Goal: Book appointment/travel/reservation

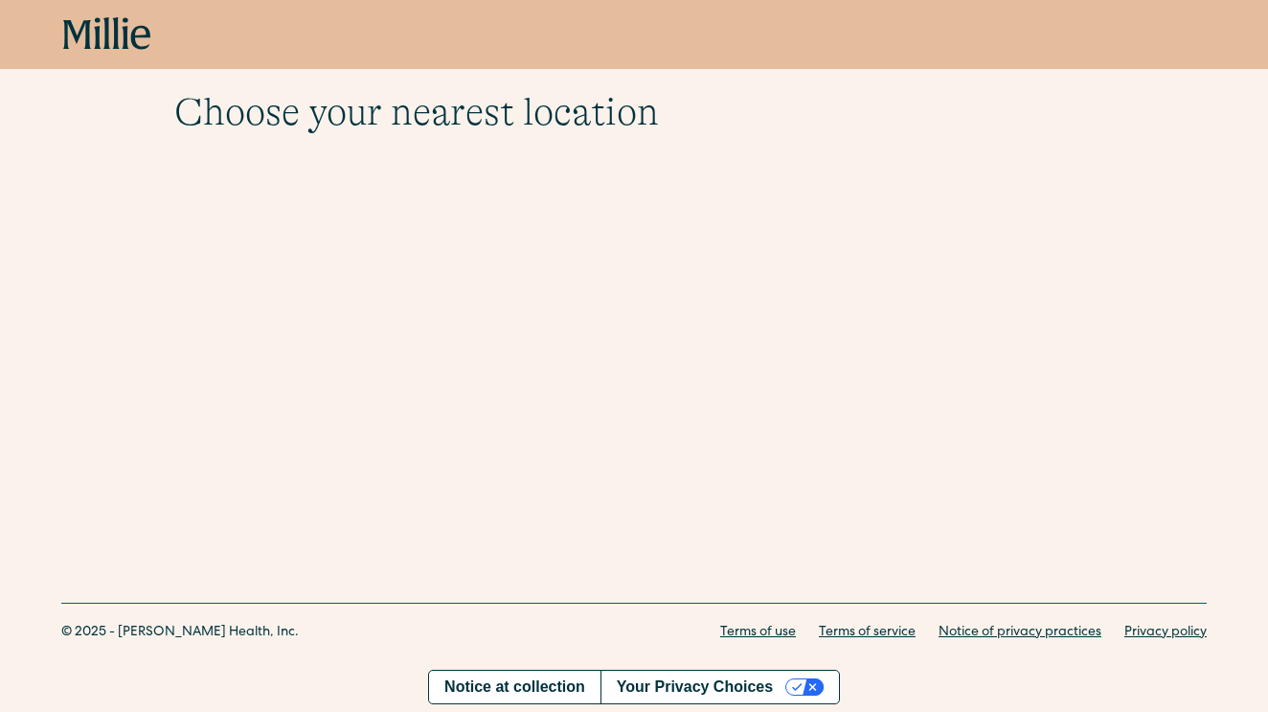
scroll to position [64, 0]
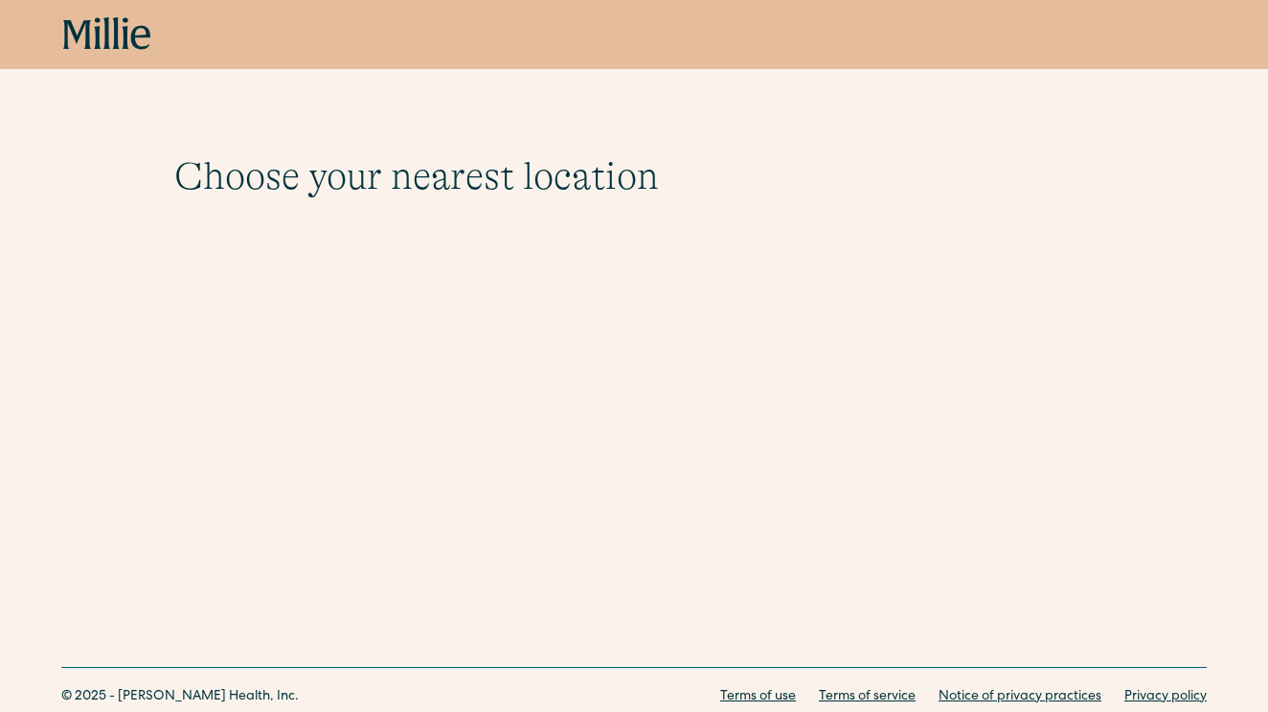
click at [556, 174] on h1 "Choose your nearest location" at bounding box center [633, 176] width 919 height 46
click at [107, 34] on icon at bounding box center [106, 33] width 7 height 32
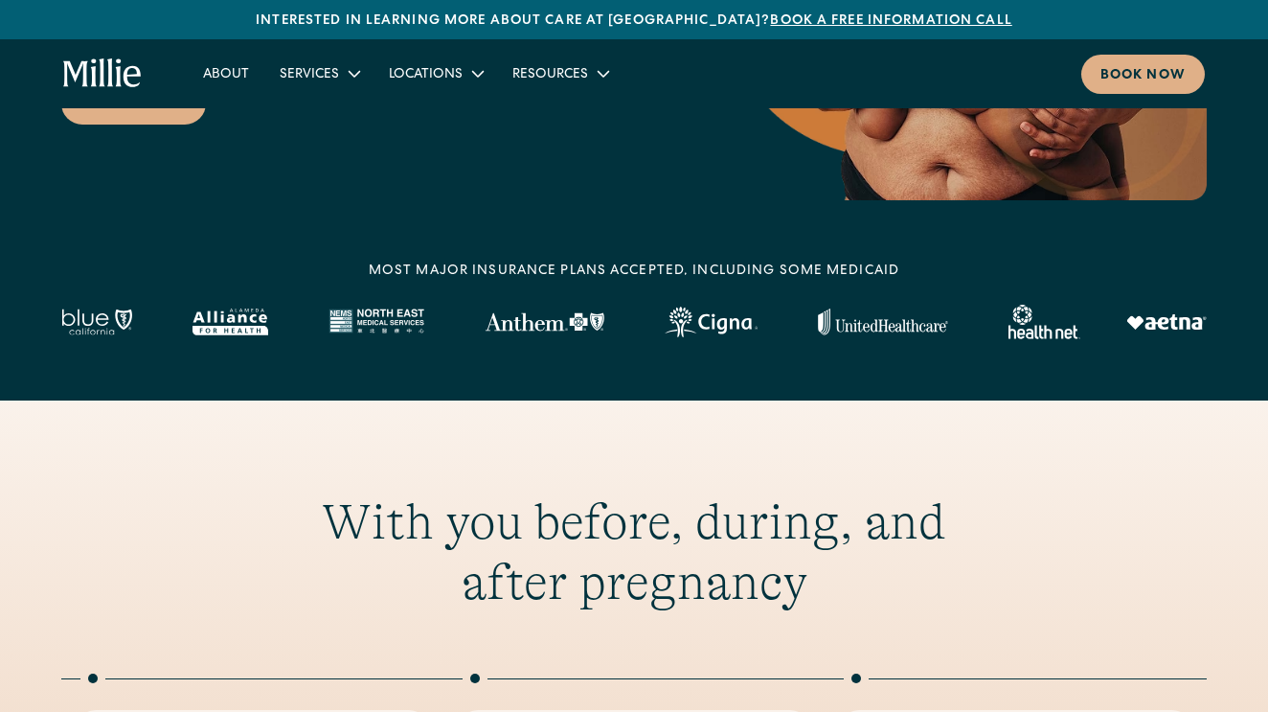
scroll to position [361, 0]
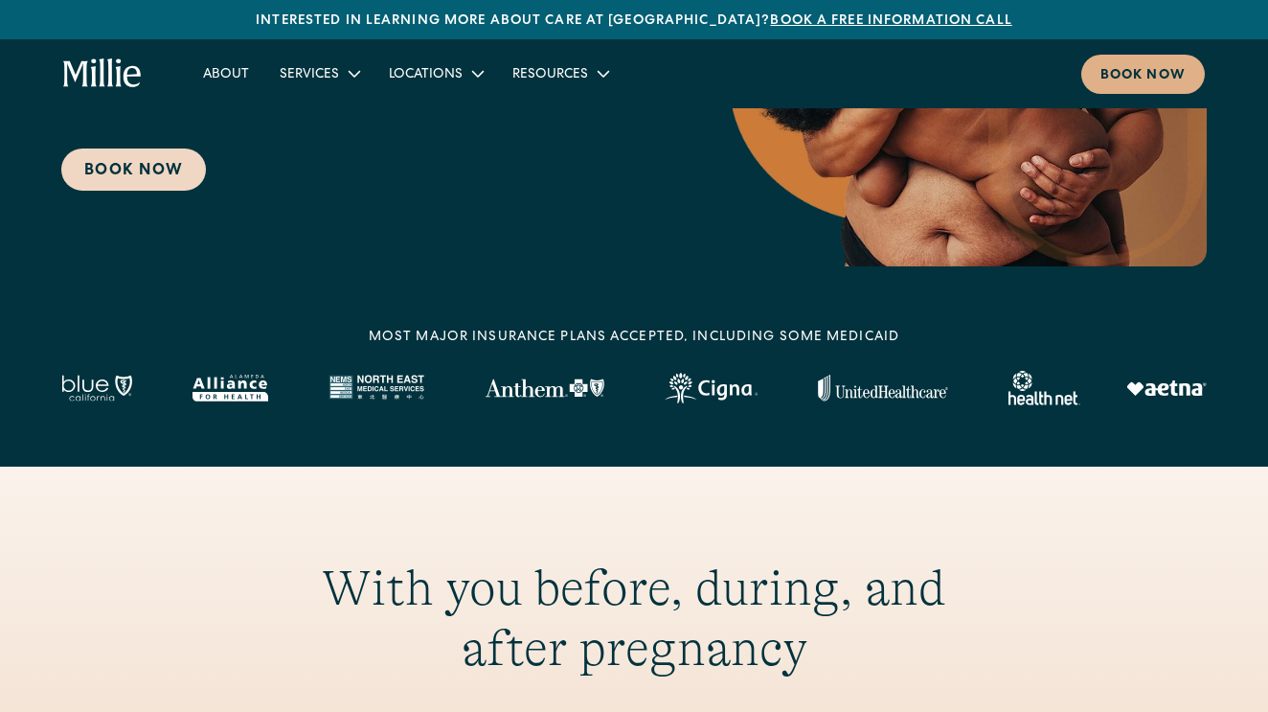
click at [146, 170] on link "Book Now" at bounding box center [133, 169] width 145 height 42
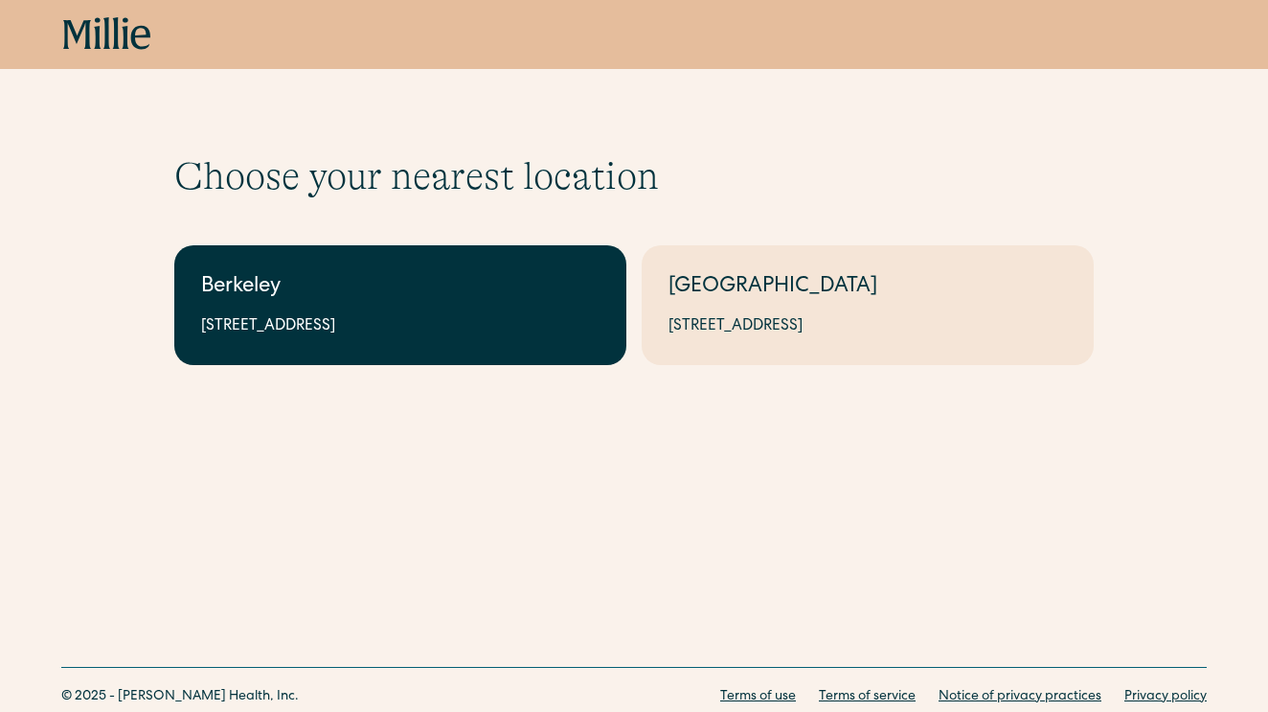
click at [333, 309] on link "Berkeley 2999 Regent St, Suite 524, Berkeley, CA 94705" at bounding box center [400, 305] width 452 height 120
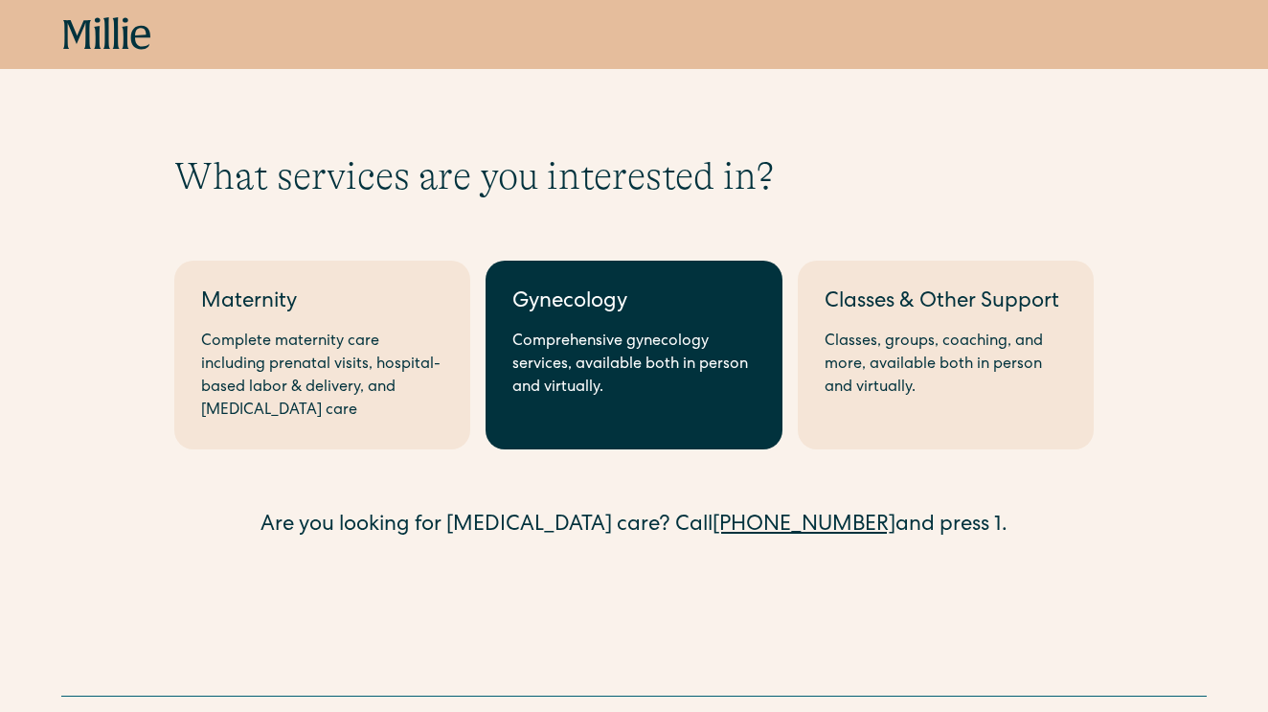
click at [587, 350] on div "Comprehensive gynecology services, available both in person and virtually." at bounding box center [633, 364] width 242 height 69
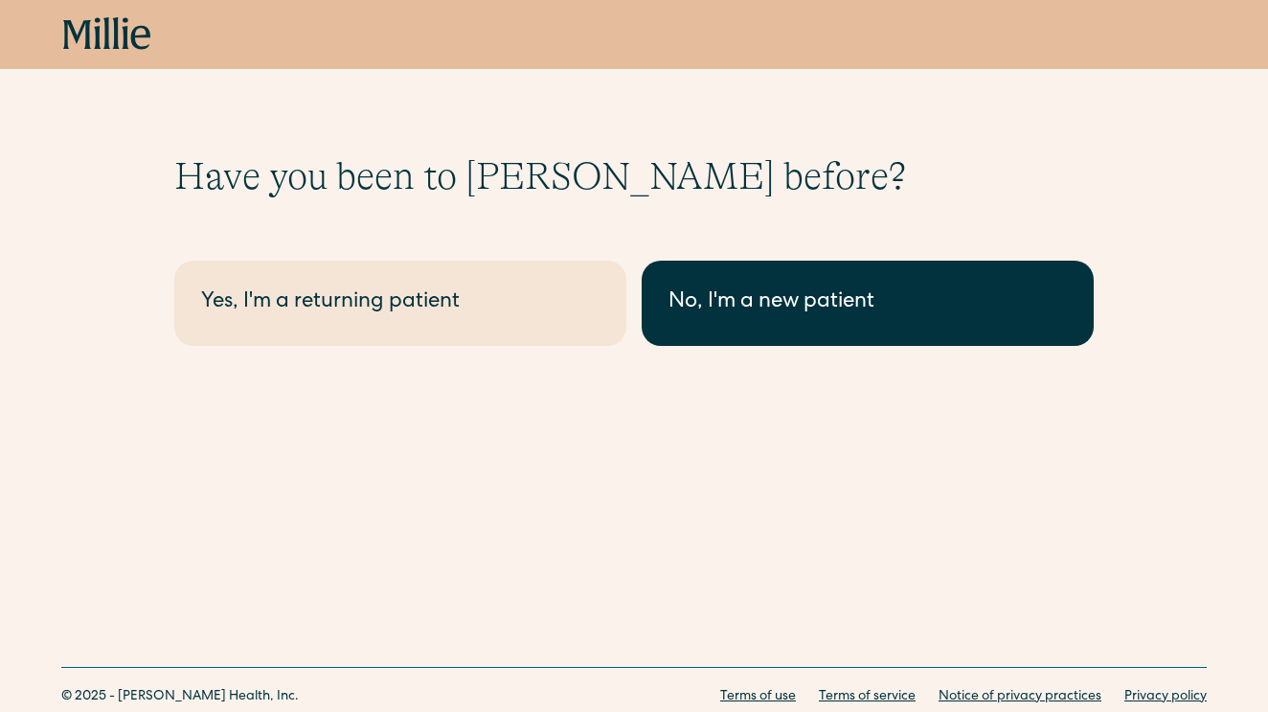
click at [751, 314] on div "No, I'm a new patient" at bounding box center [868, 303] width 398 height 32
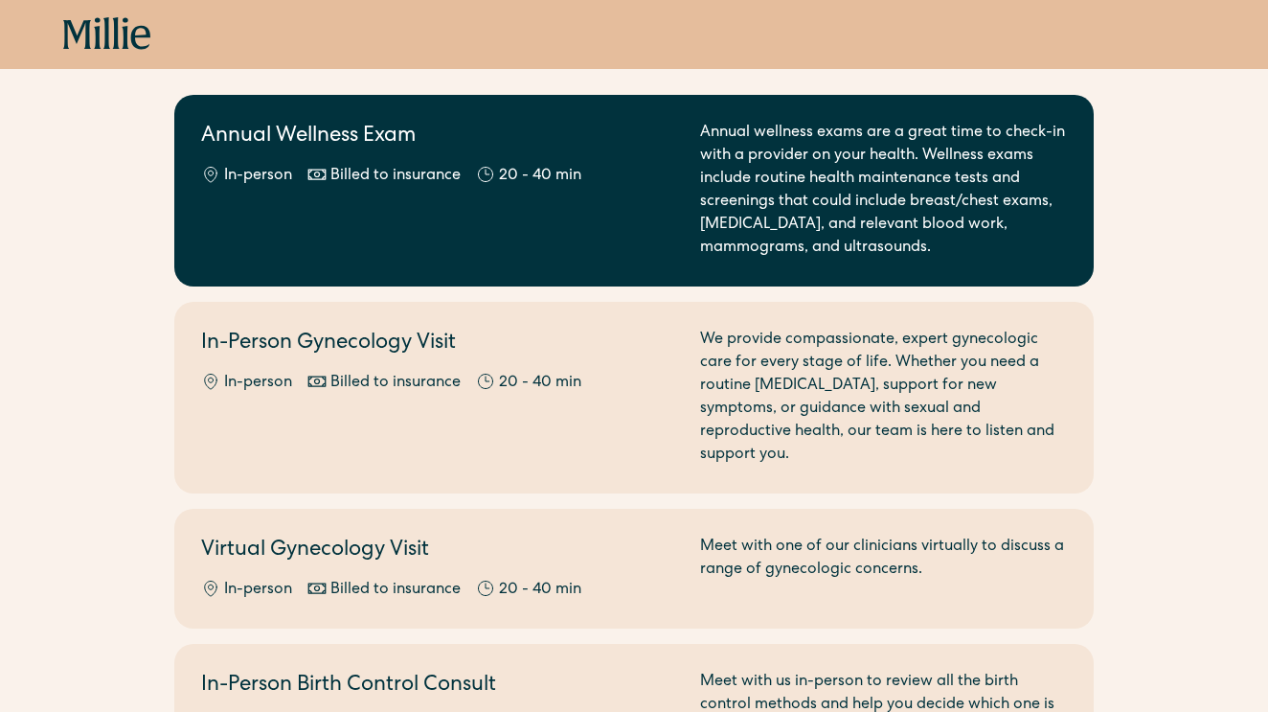
scroll to position [193, 0]
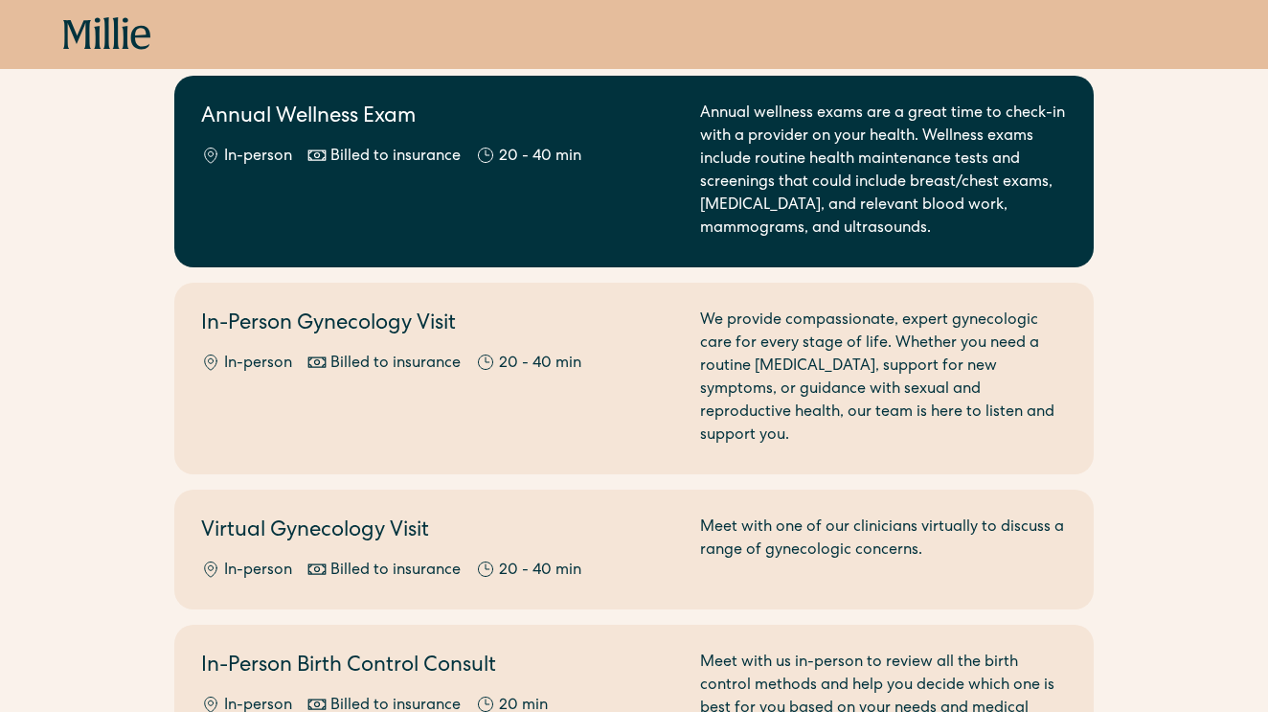
click at [516, 199] on div "Annual Wellness Exam In-person Billed to insurance 20 - 40 min" at bounding box center [439, 171] width 476 height 138
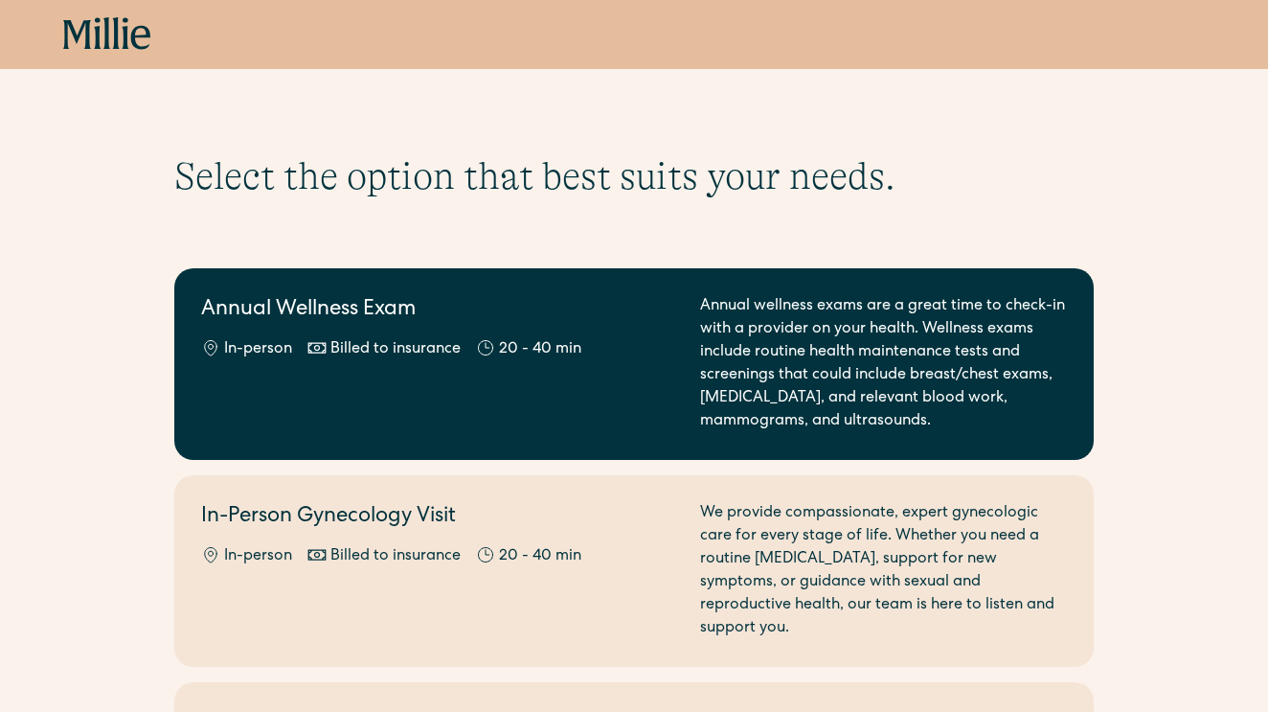
scroll to position [-1, 0]
click at [376, 378] on div "Annual Wellness Exam In-person Billed to insurance 20 - 40 min" at bounding box center [439, 364] width 476 height 138
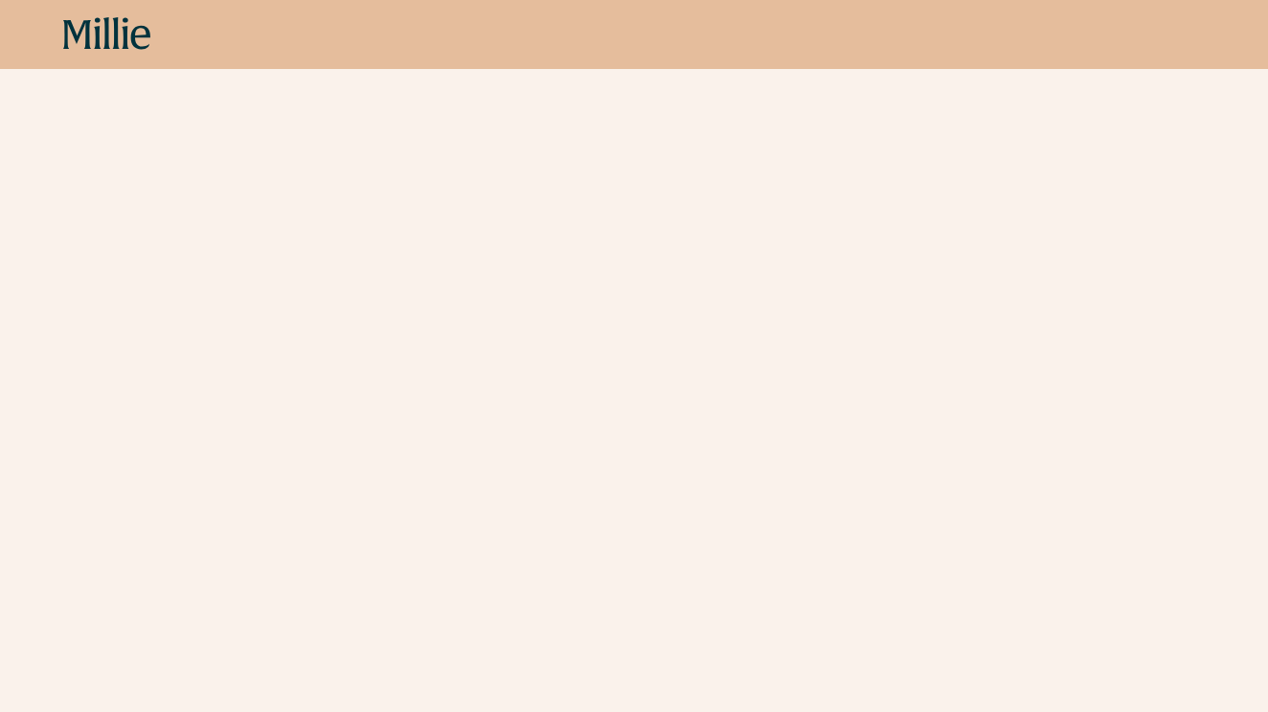
scroll to position [274, 0]
click at [102, 43] on icon at bounding box center [107, 34] width 88 height 34
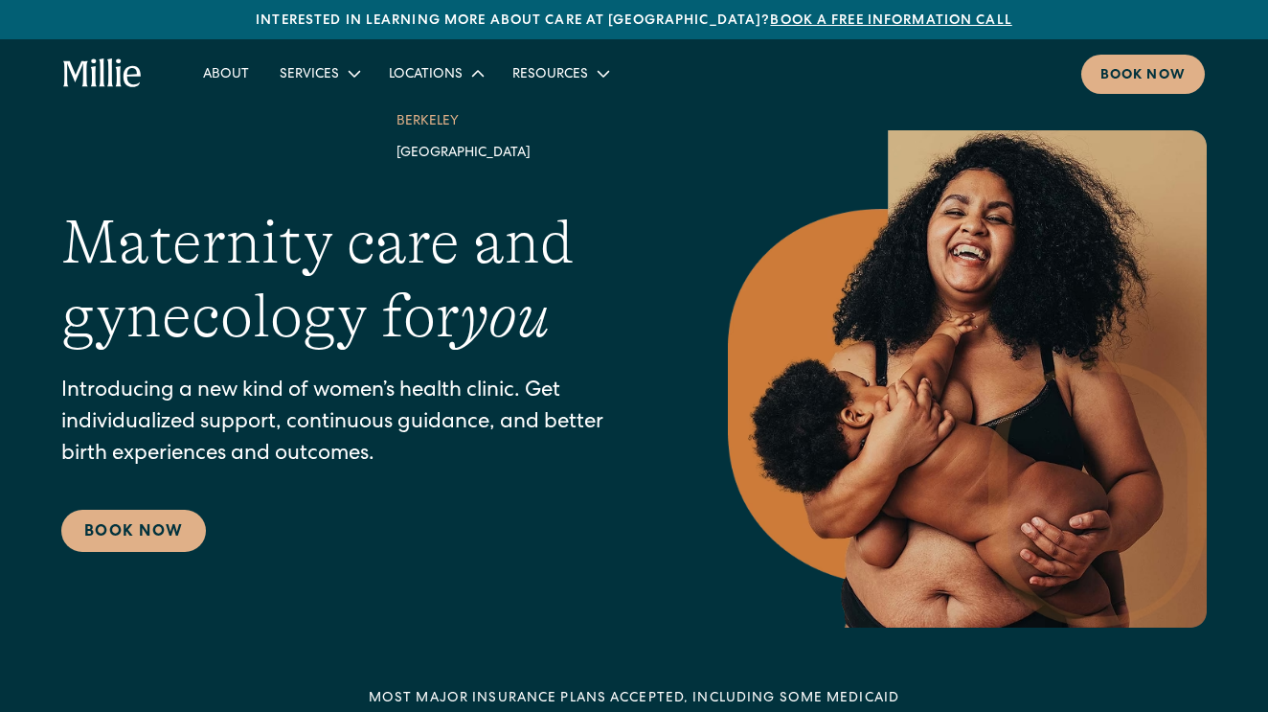
click at [426, 115] on link "Berkeley" at bounding box center [463, 120] width 165 height 32
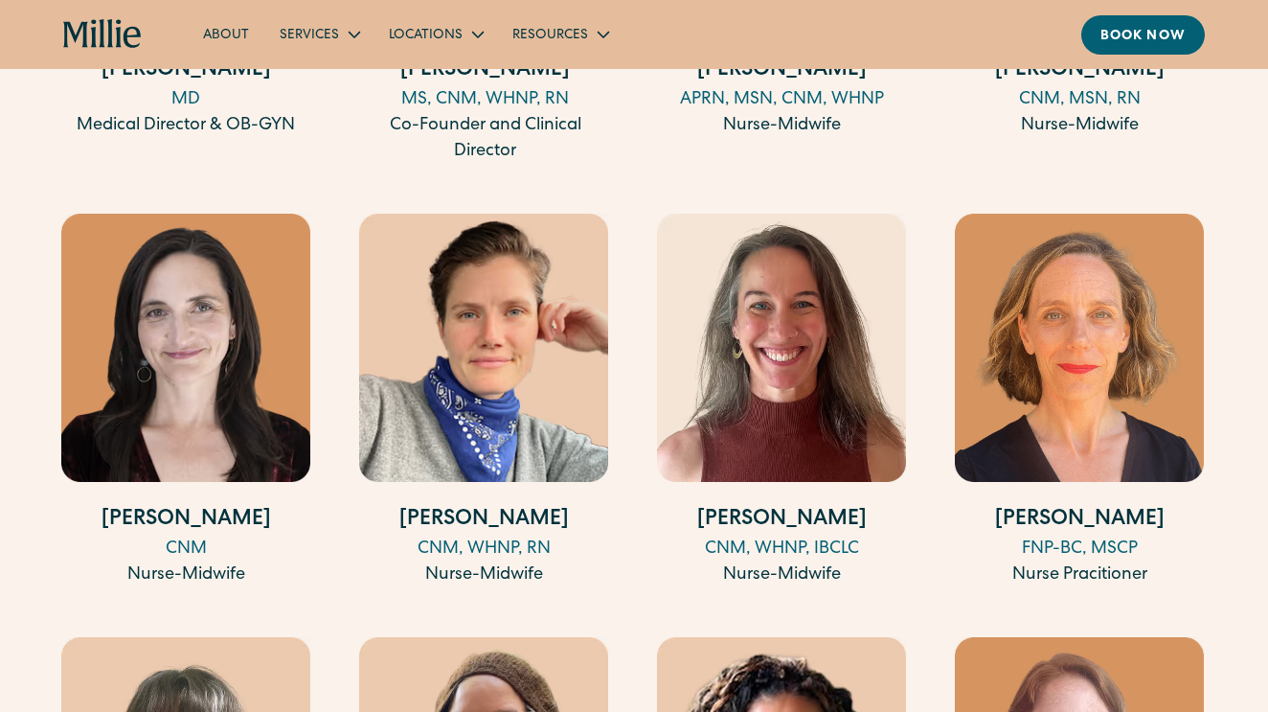
scroll to position [2326, 0]
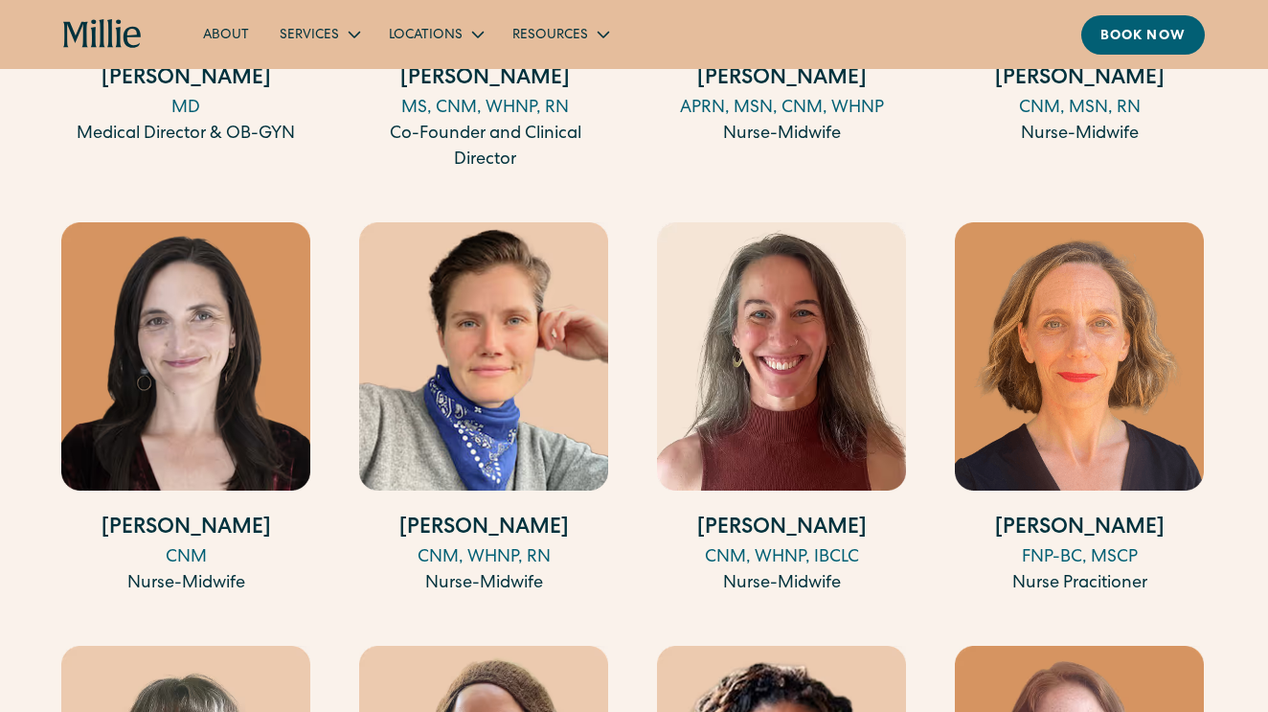
click at [1091, 391] on img at bounding box center [1079, 356] width 249 height 268
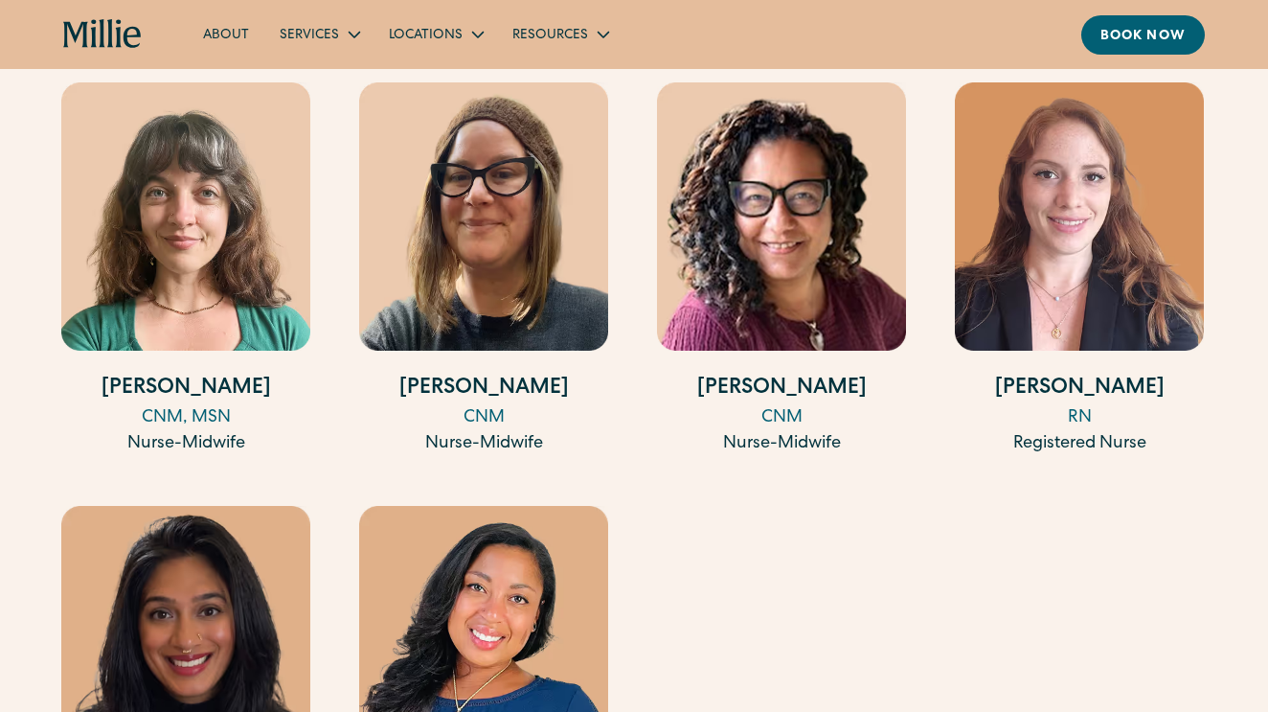
scroll to position [2889, 0]
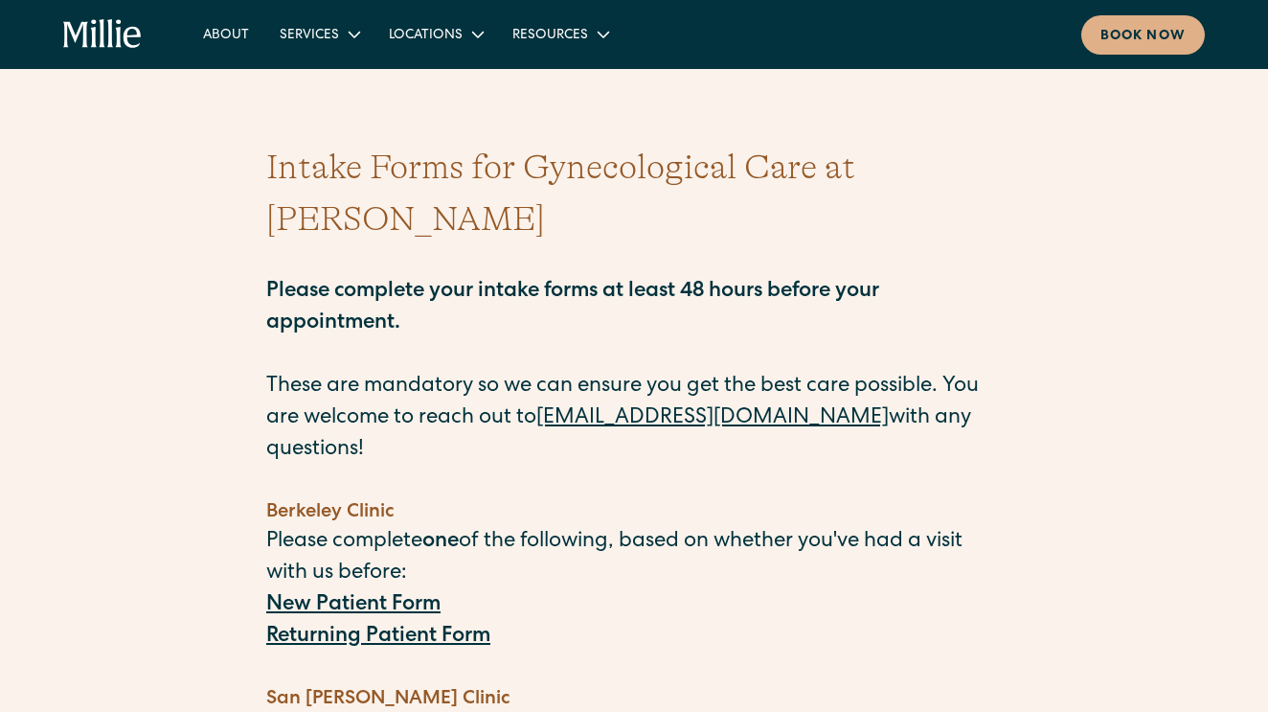
scroll to position [107, 0]
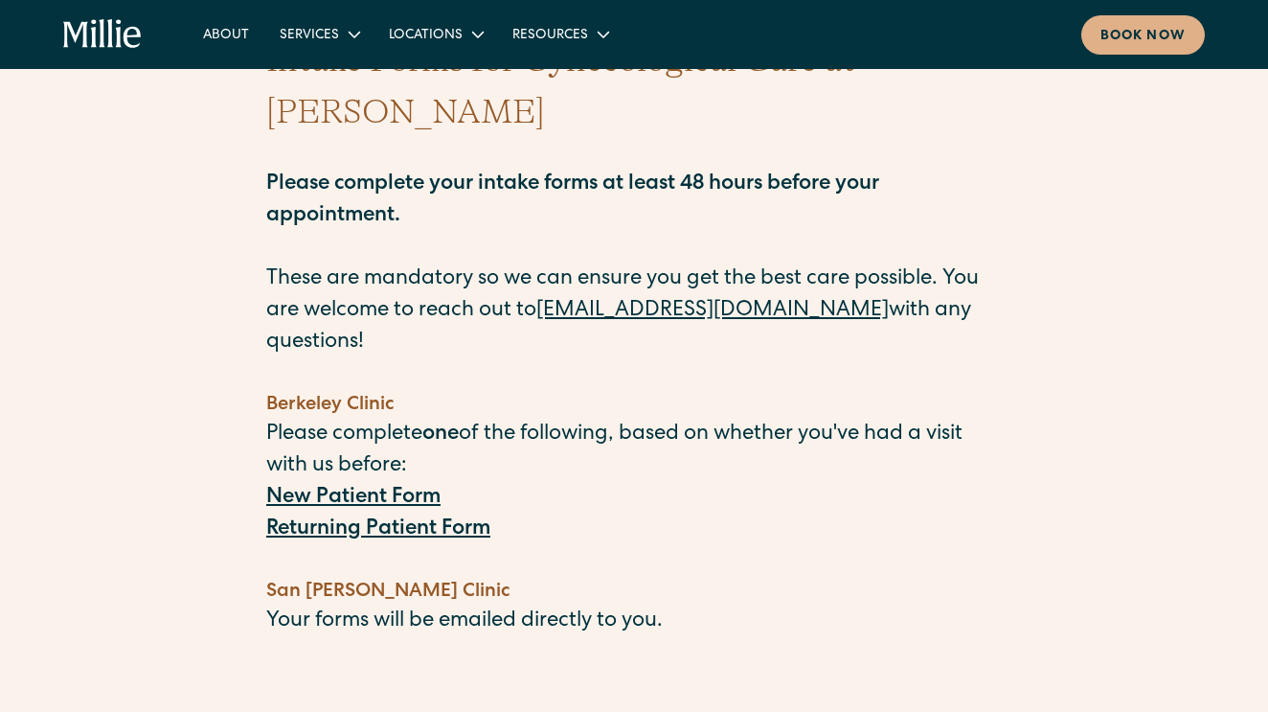
click at [403, 488] on strong "New Patient Form" at bounding box center [353, 498] width 174 height 21
